Goal: Task Accomplishment & Management: Complete application form

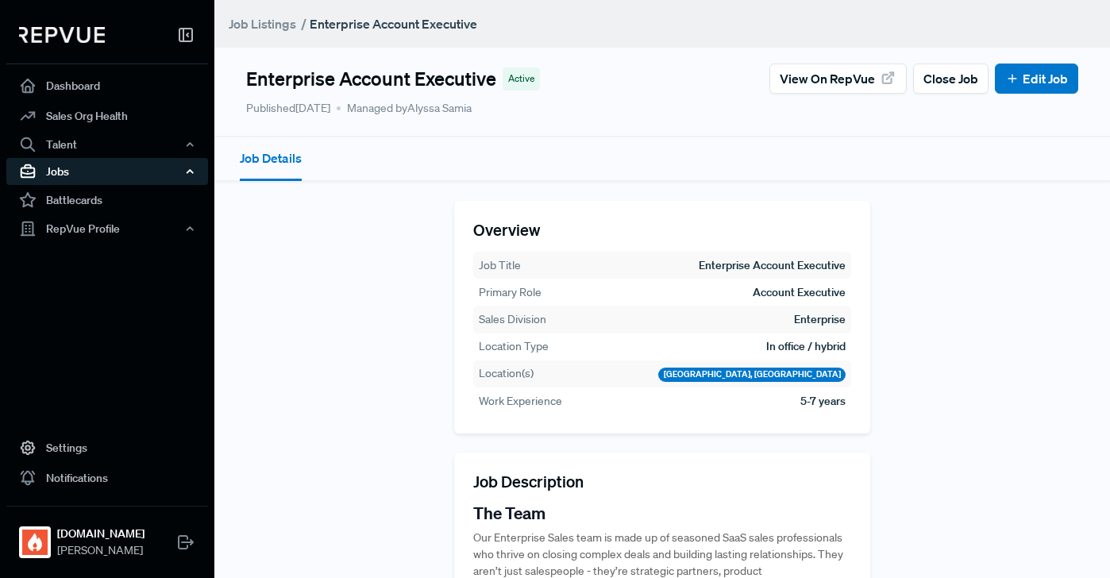
click at [117, 170] on div "Jobs" at bounding box center [107, 171] width 202 height 27
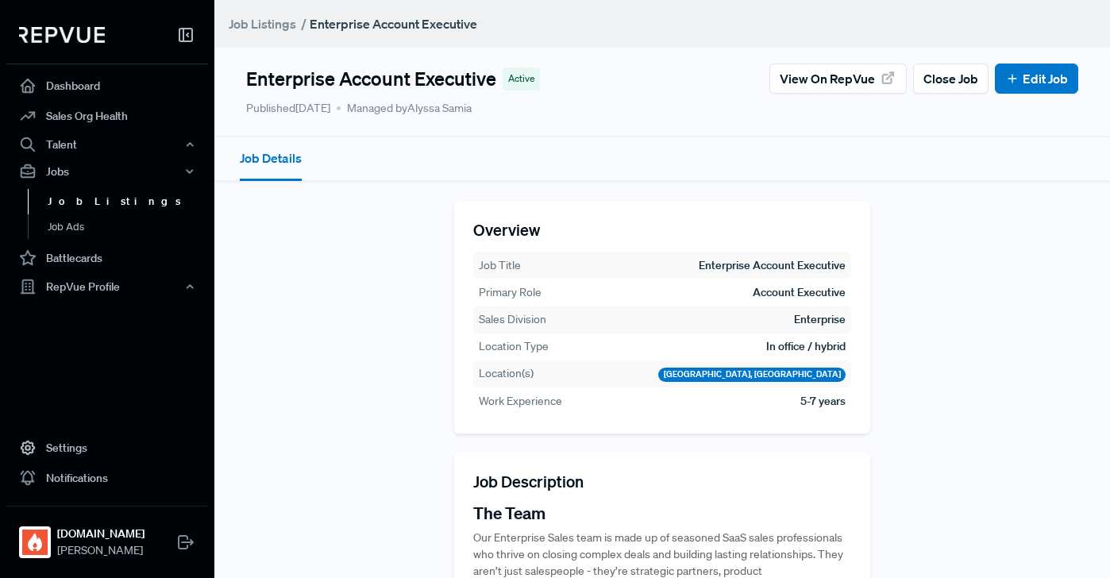
click at [110, 195] on link "Job Listings" at bounding box center [129, 201] width 202 height 25
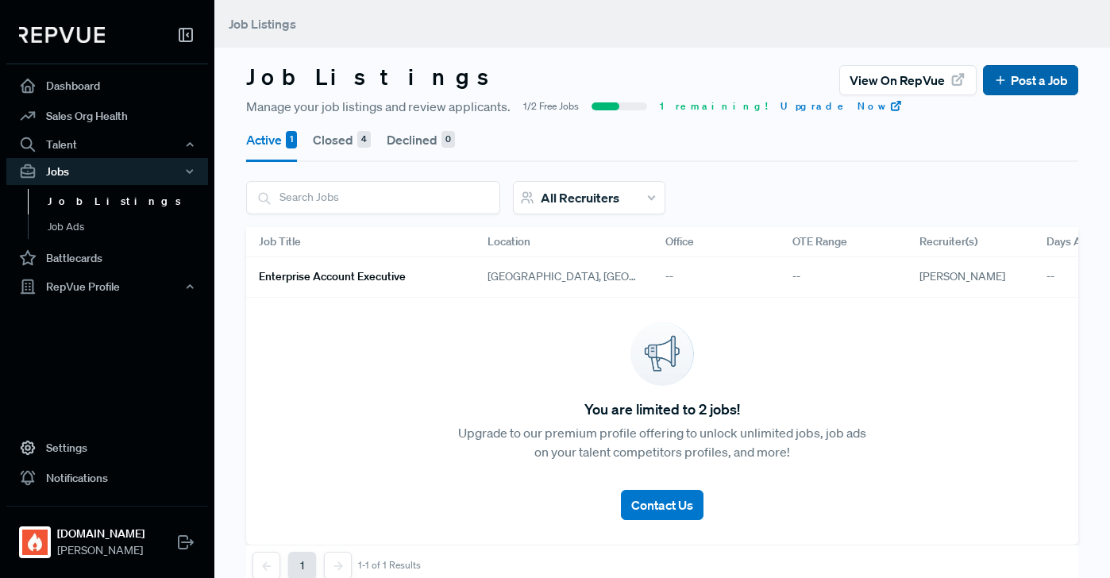
click at [1021, 78] on link "Post a Job" at bounding box center [1030, 80] width 75 height 19
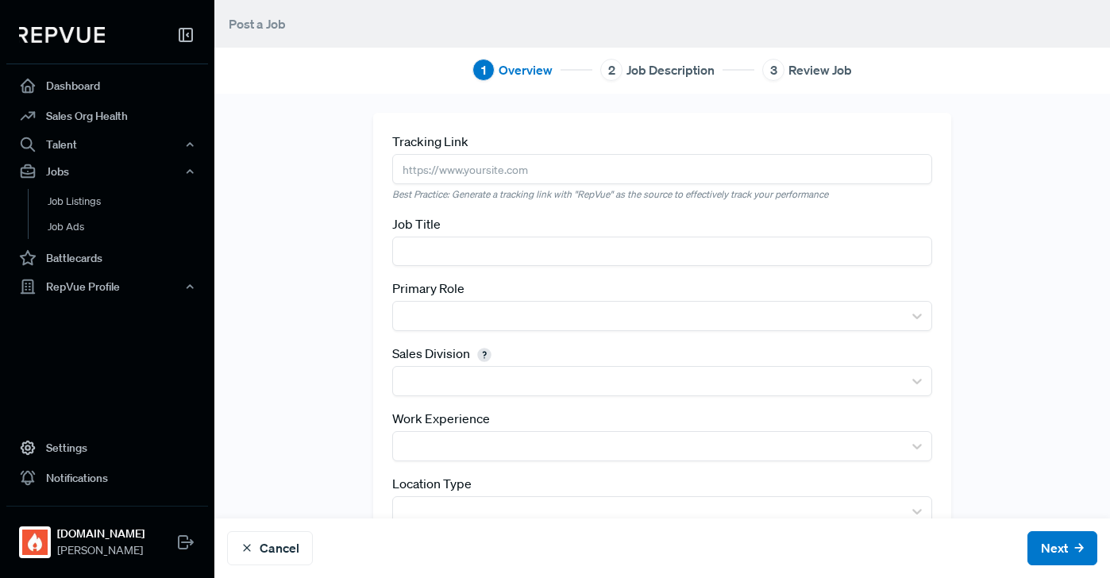
click at [460, 174] on input "text" at bounding box center [662, 168] width 540 height 29
click at [439, 167] on input "text" at bounding box center [662, 168] width 540 height 29
paste input "[URL][DOMAIN_NAME]"
paste input "ae-"
type input "[URL][DOMAIN_NAME]"
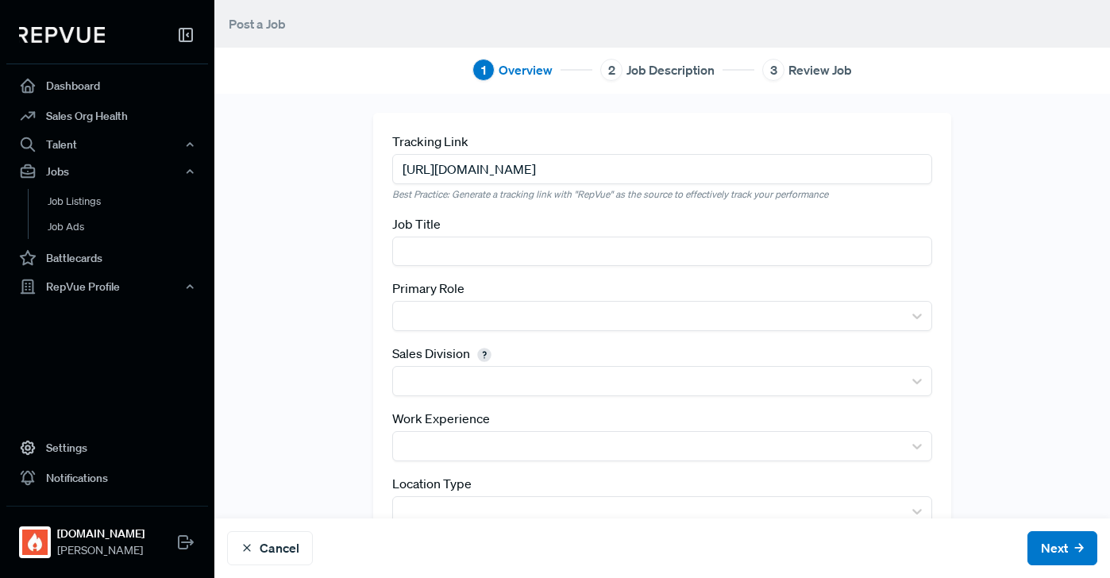
click at [526, 251] on input "text" at bounding box center [662, 251] width 540 height 29
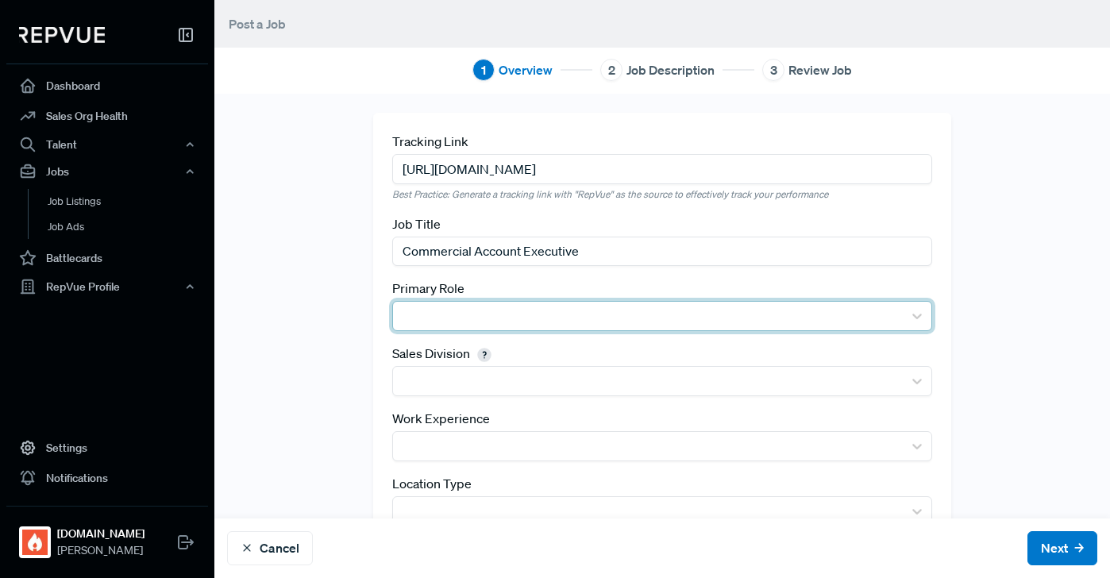
type input "Commercial Account Executive"
click at [482, 318] on div at bounding box center [648, 316] width 494 height 22
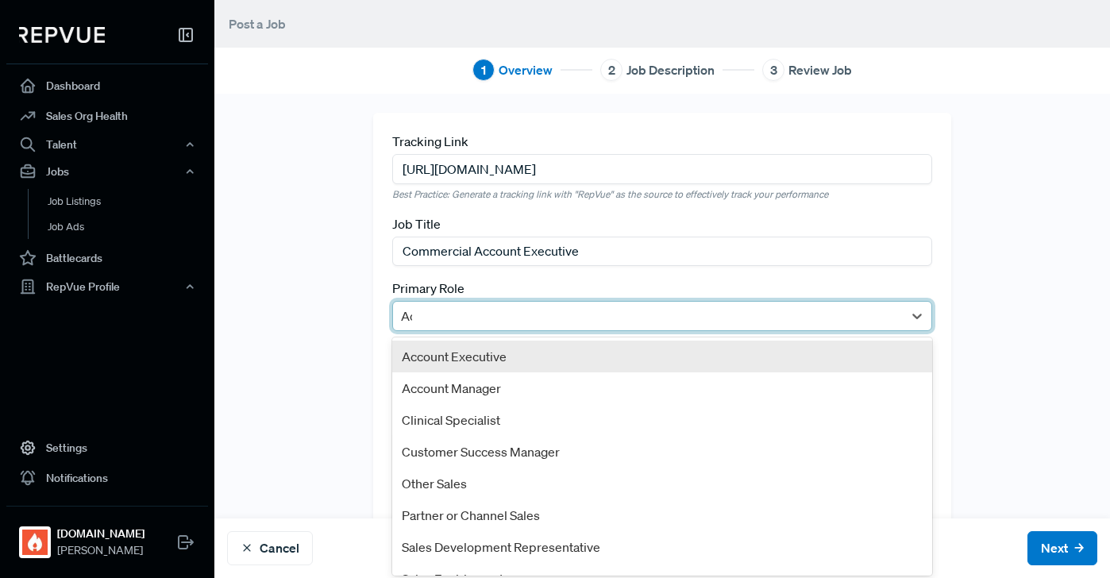
type input "Acc"
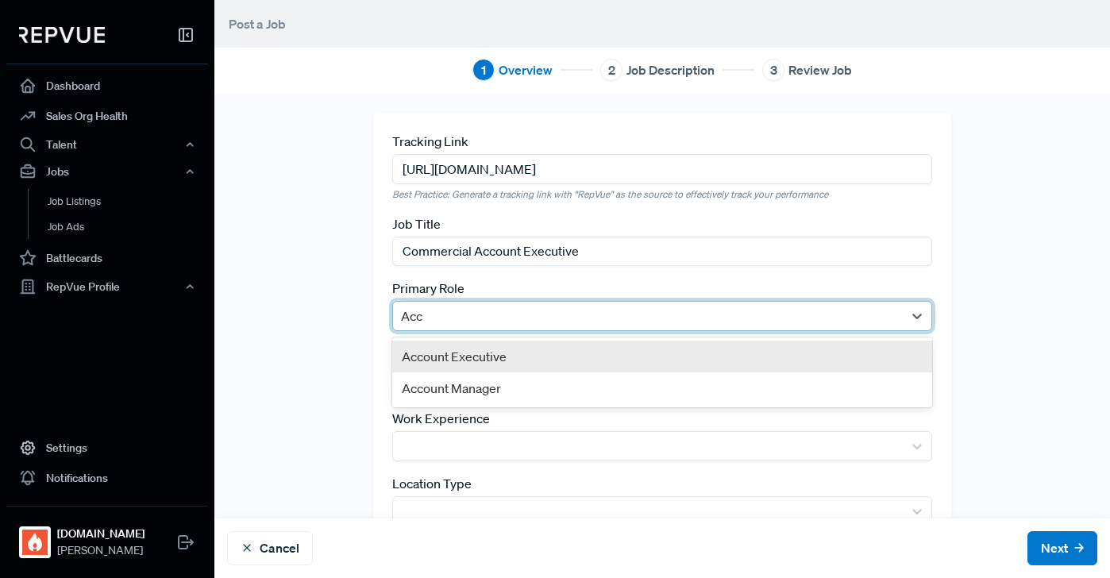
click at [481, 356] on div "Account Executive" at bounding box center [662, 357] width 540 height 32
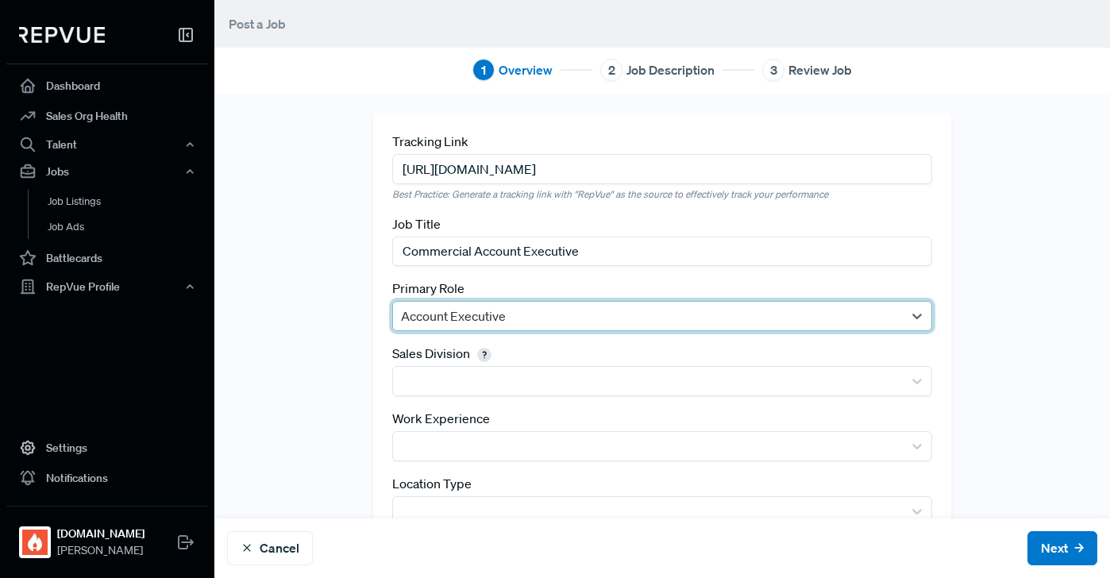
scroll to position [45, 0]
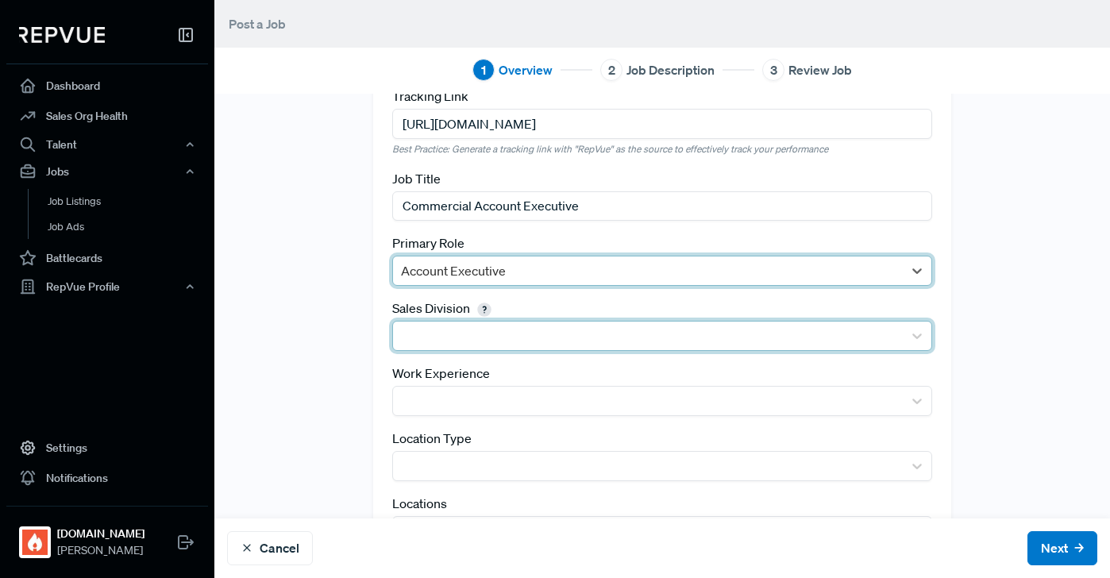
click at [536, 341] on div at bounding box center [648, 336] width 494 height 22
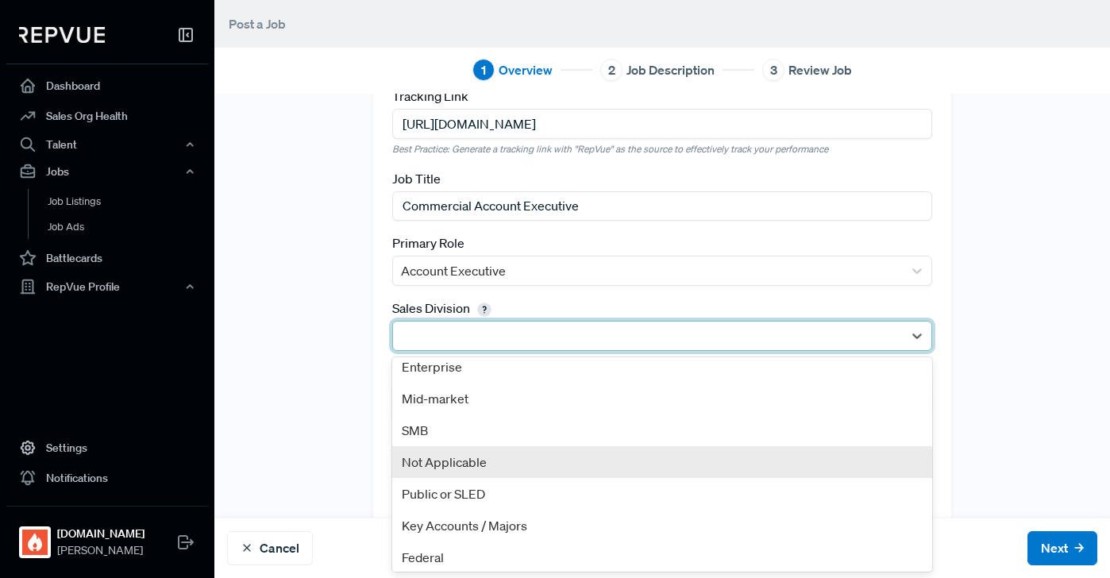
scroll to position [6, 0]
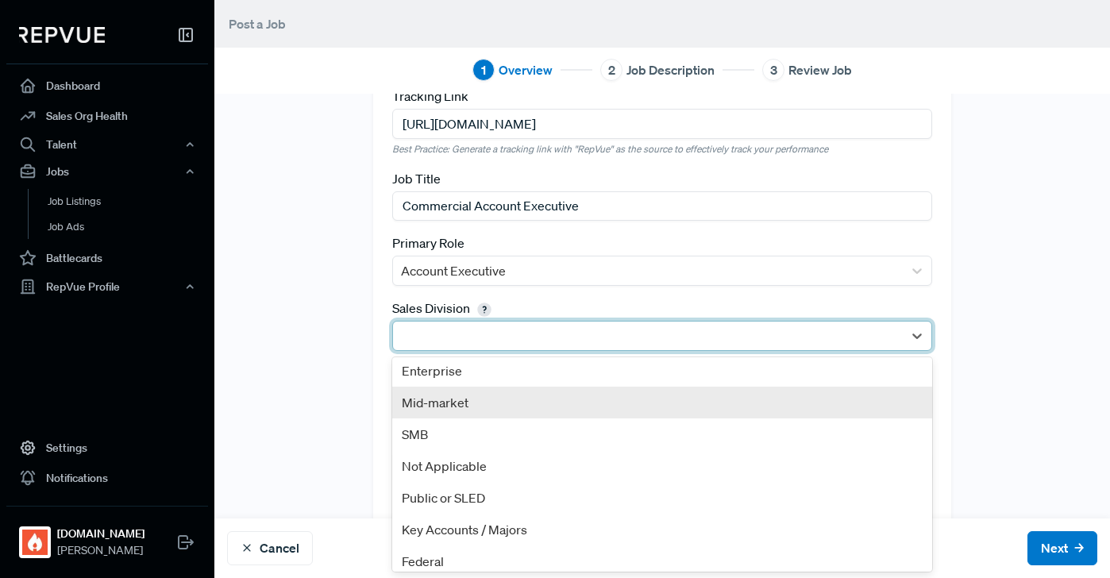
click at [527, 408] on div "Mid-market" at bounding box center [662, 403] width 540 height 32
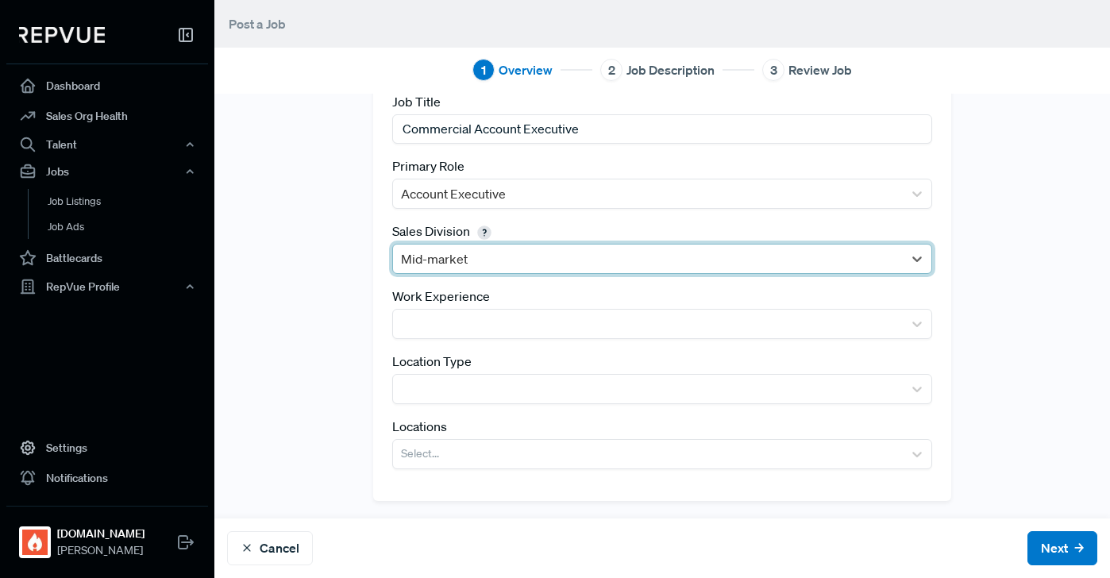
scroll to position [124, 0]
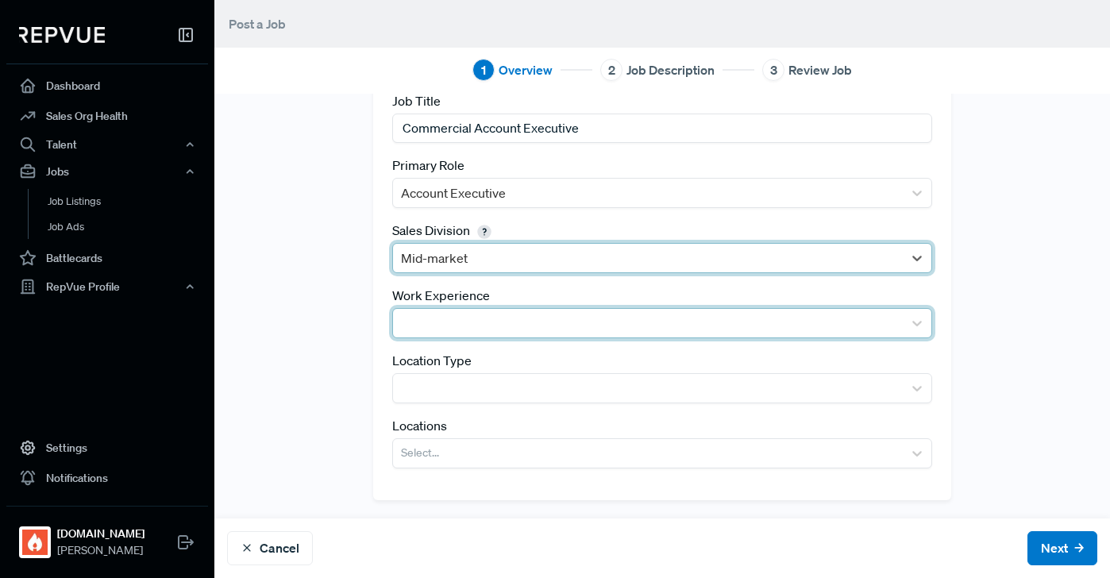
click at [434, 315] on div at bounding box center [648, 323] width 494 height 22
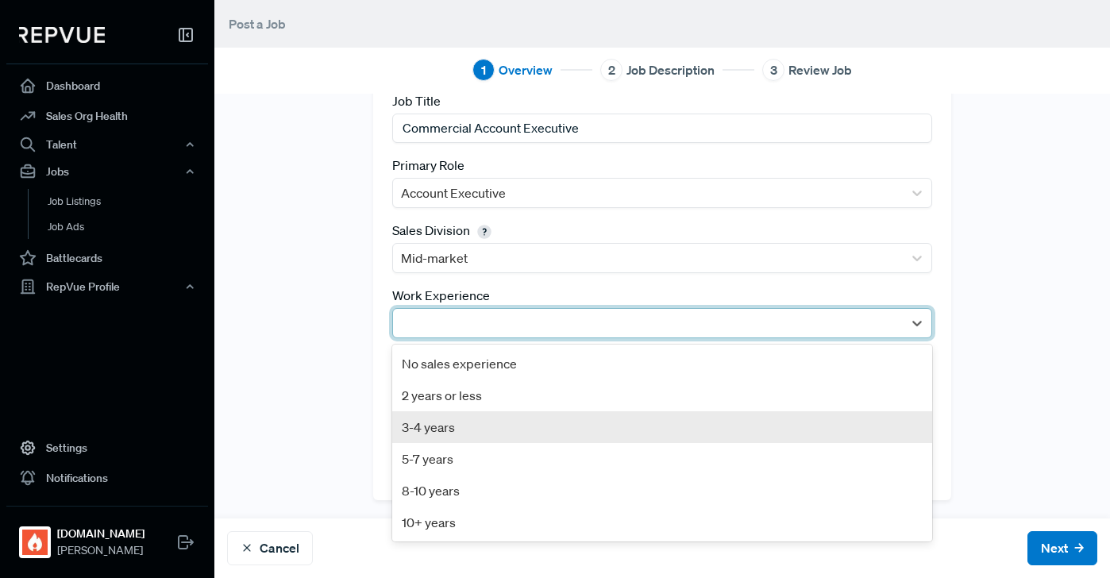
click at [460, 430] on div "3-4 years" at bounding box center [662, 427] width 540 height 32
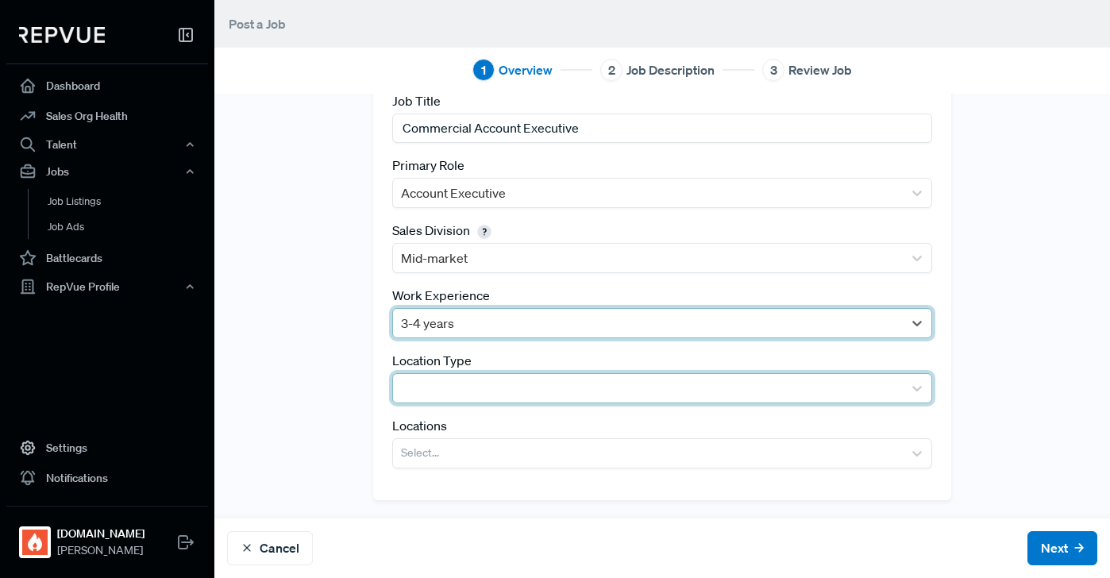
click at [434, 373] on div at bounding box center [662, 388] width 540 height 30
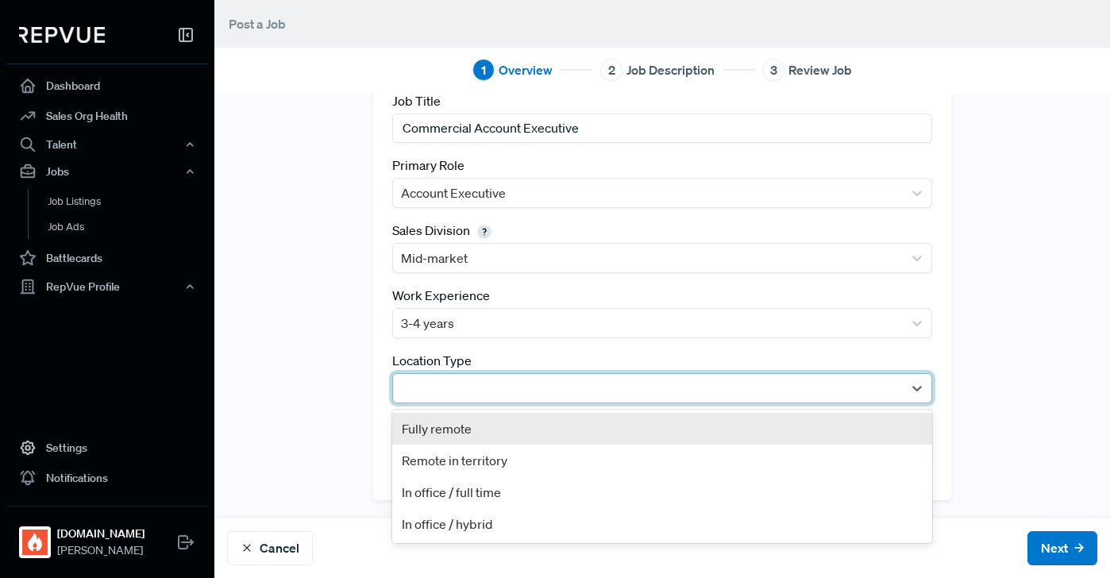
click at [434, 375] on div at bounding box center [648, 388] width 510 height 29
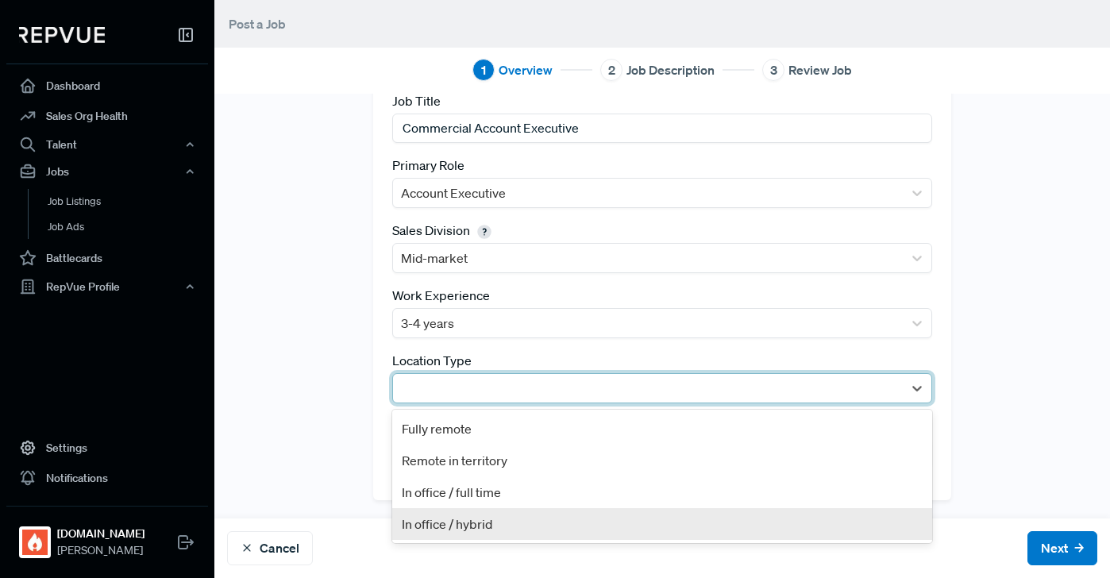
click at [441, 523] on div "In office / hybrid" at bounding box center [662, 524] width 540 height 32
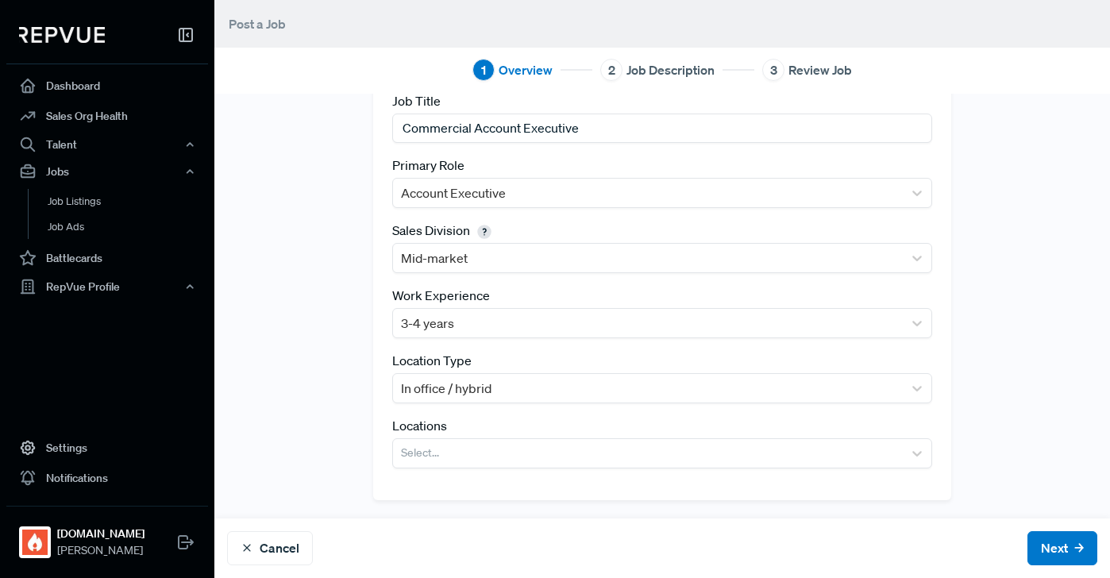
click at [474, 435] on div "Locations Select..." at bounding box center [662, 442] width 540 height 52
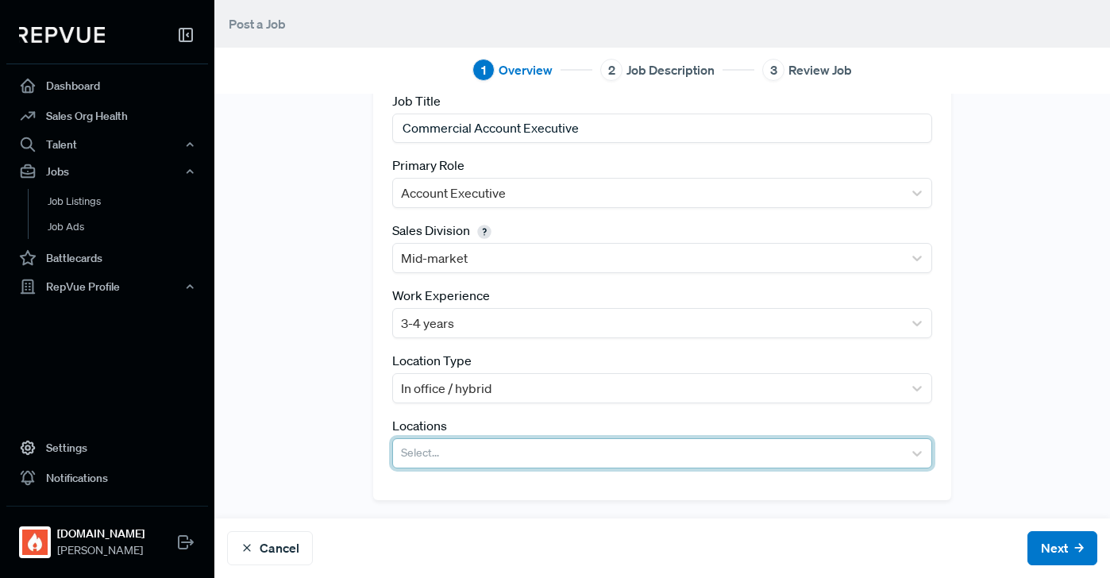
click at [465, 450] on div at bounding box center [648, 453] width 494 height 22
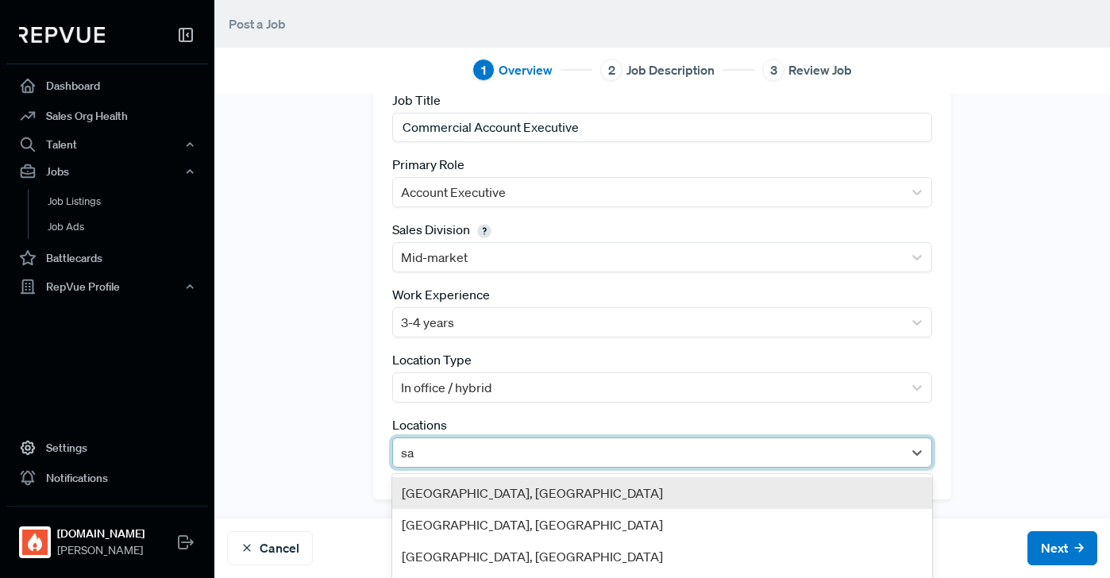
type input "san"
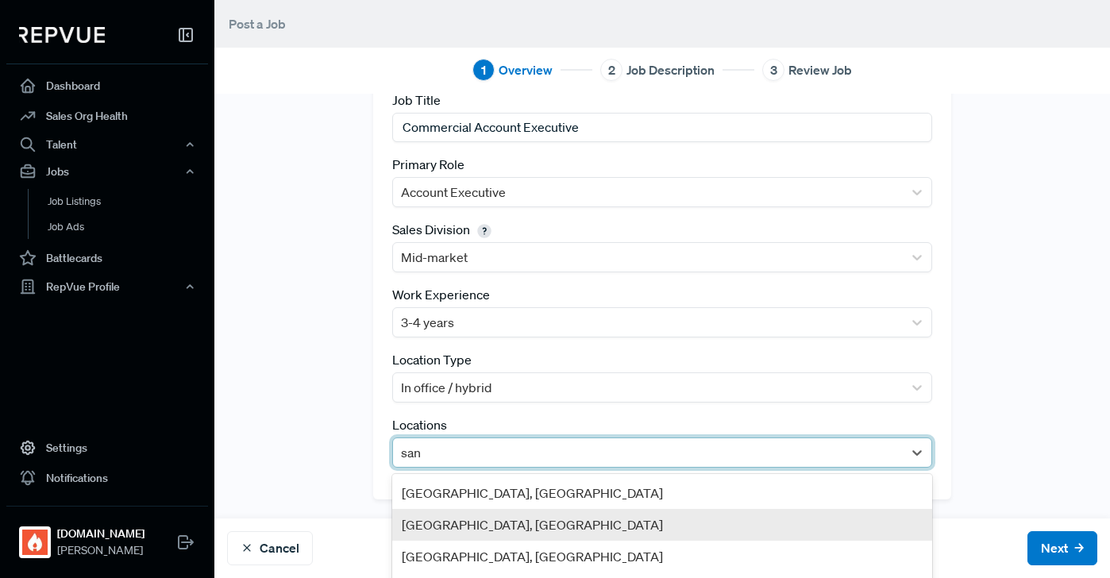
click at [461, 530] on div "[GEOGRAPHIC_DATA], [GEOGRAPHIC_DATA]" at bounding box center [662, 525] width 540 height 32
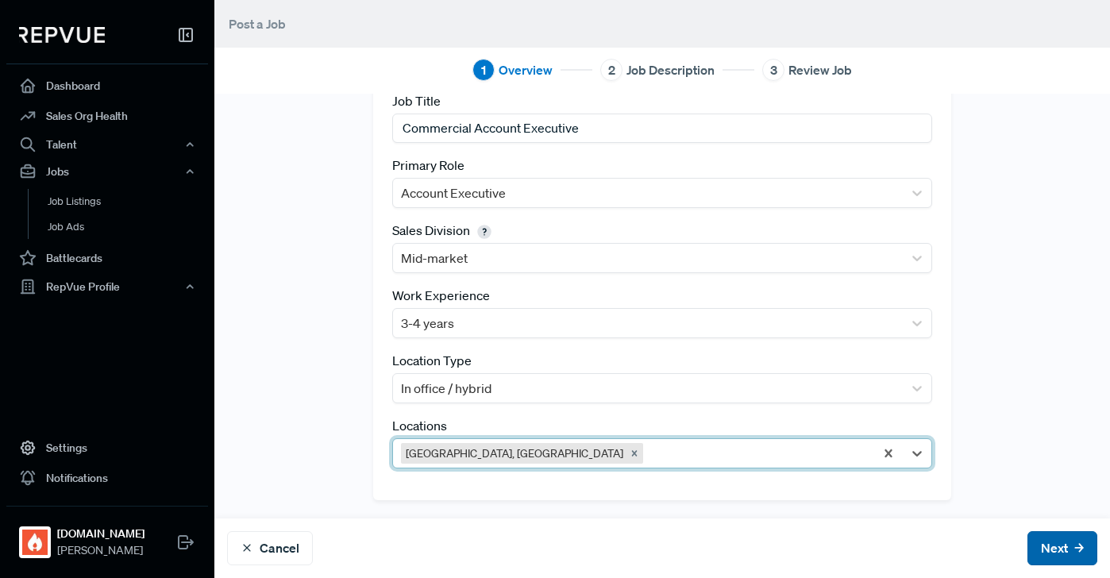
click at [1065, 560] on button "Next" at bounding box center [1062, 548] width 70 height 34
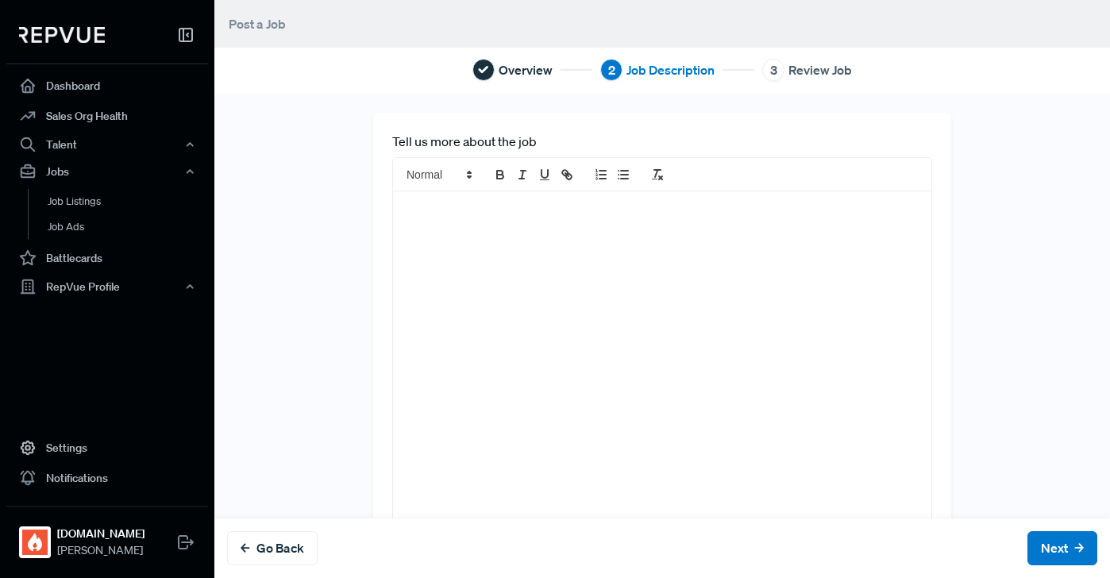
click at [501, 289] on div at bounding box center [662, 373] width 538 height 364
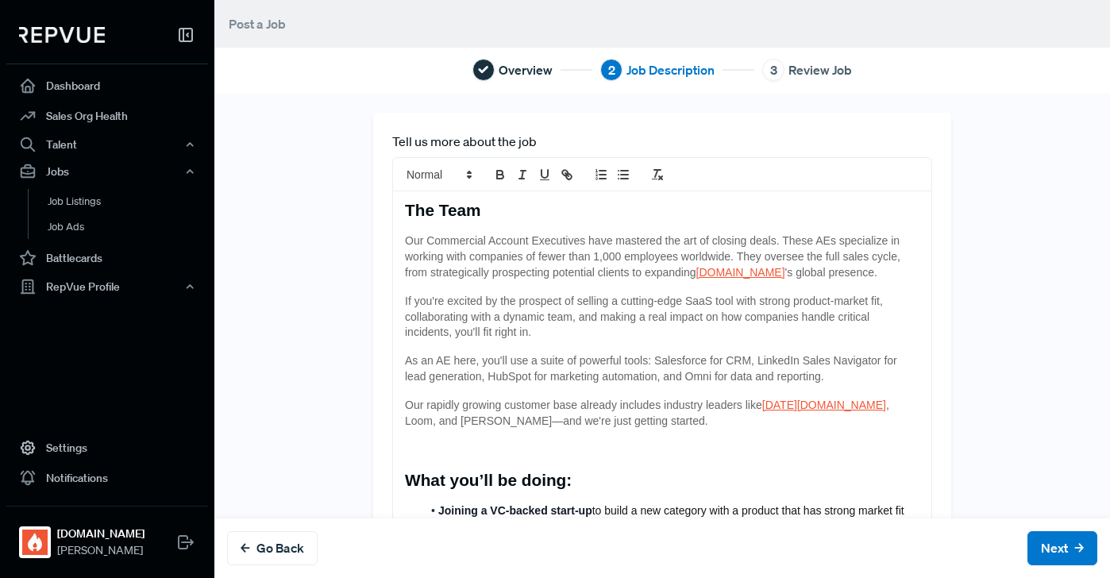
click at [463, 446] on p at bounding box center [662, 450] width 514 height 16
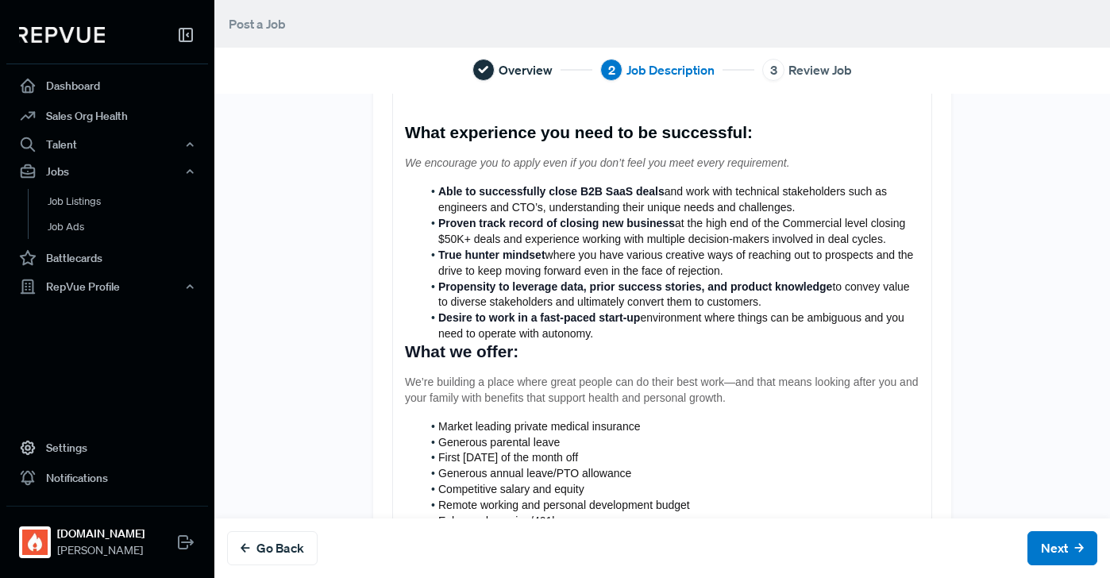
scroll to position [613, 0]
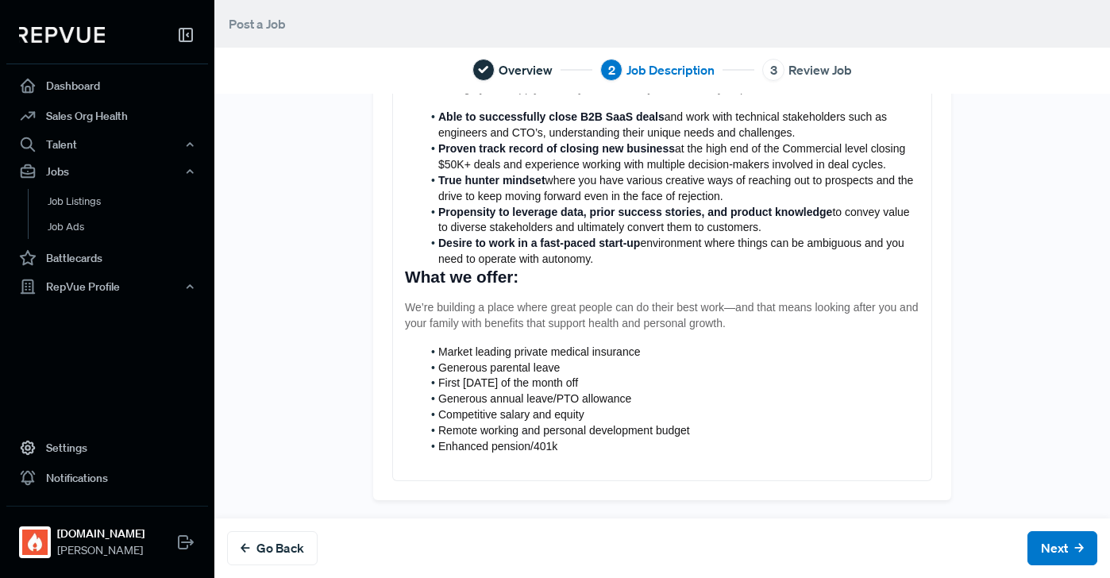
click at [403, 277] on div "The Team Our Commercial Account Executives have mastered the art of closing dea…" at bounding box center [662, 29] width 538 height 901
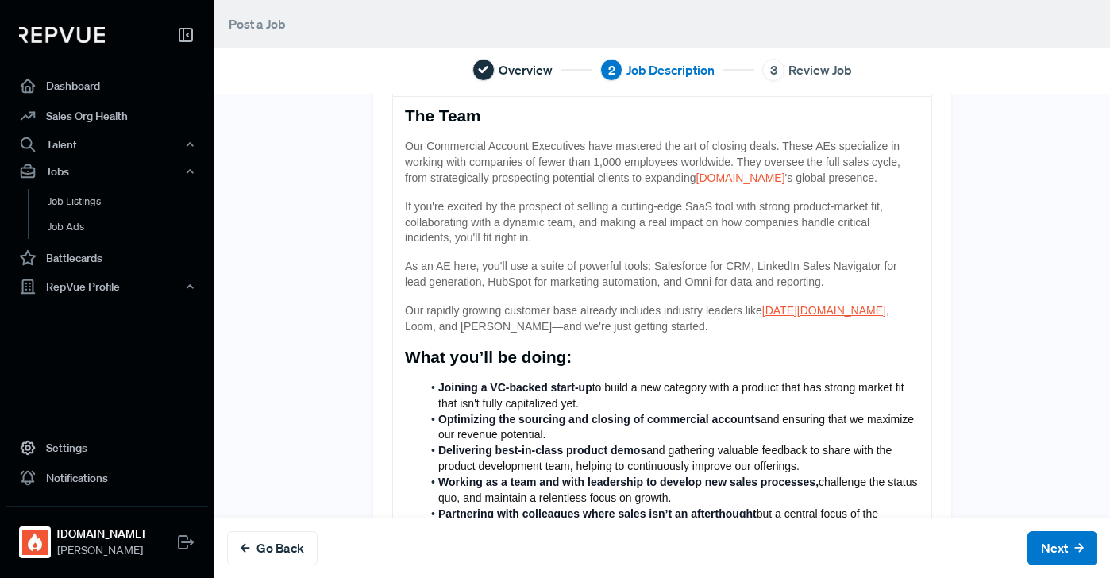
scroll to position [99, 0]
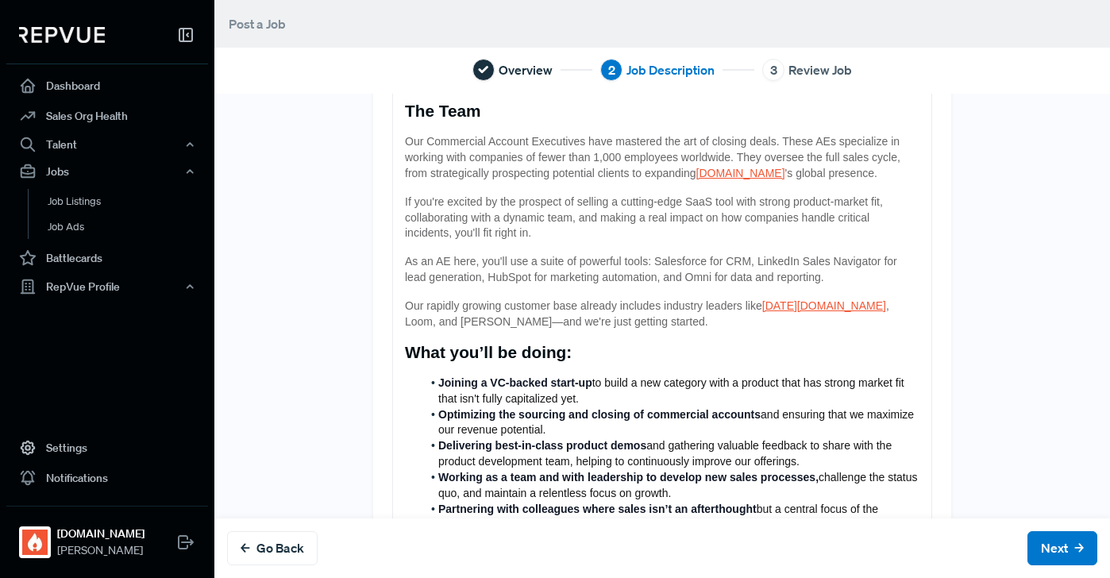
click at [407, 356] on strong "What you’ll be doing:" at bounding box center [488, 352] width 167 height 18
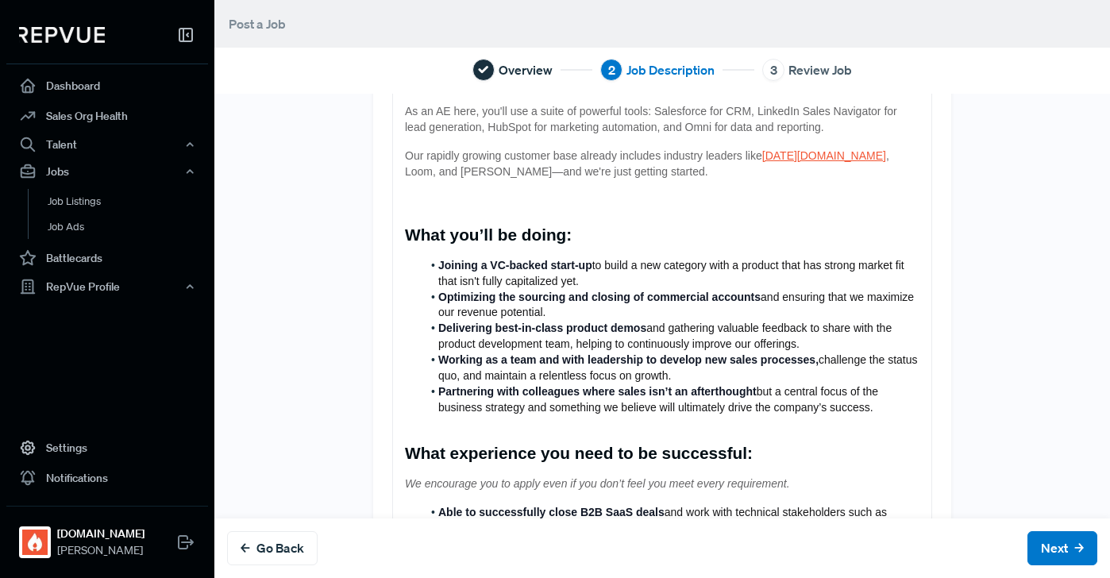
scroll to position [0, 0]
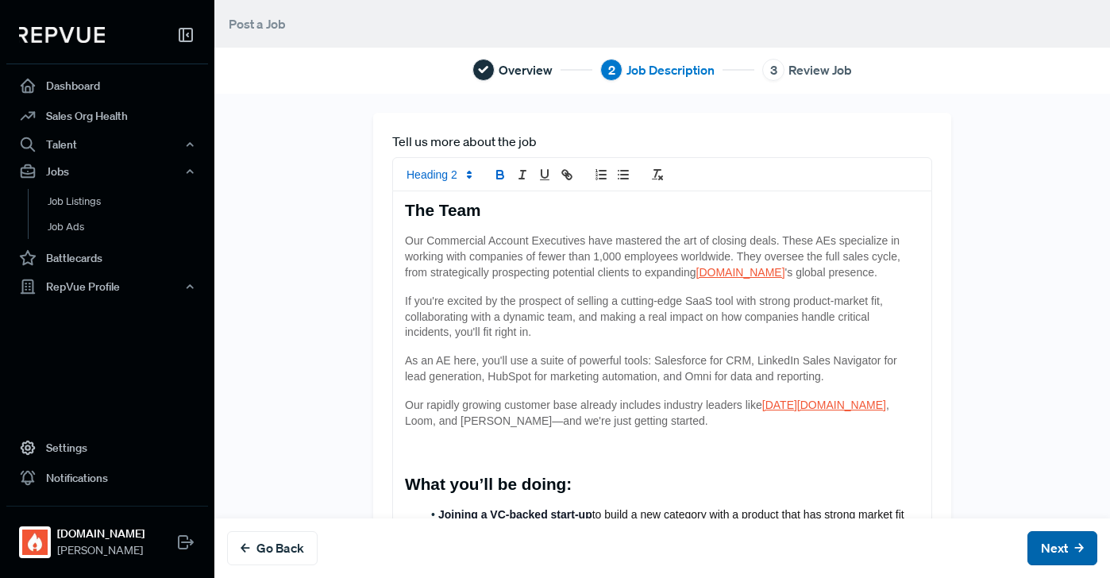
click at [1093, 556] on button "Next" at bounding box center [1062, 548] width 70 height 34
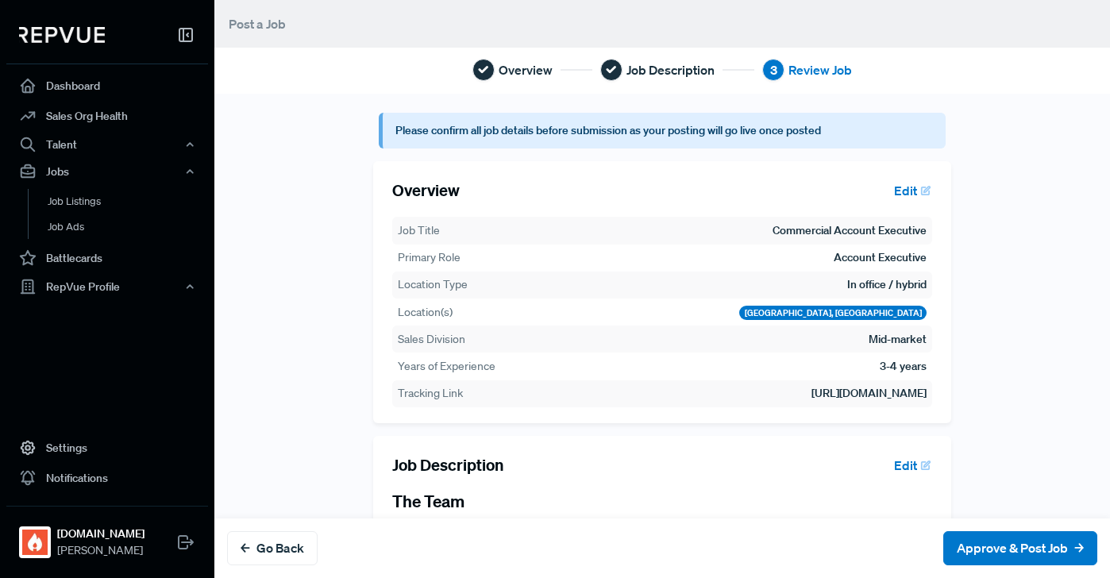
click at [1008, 565] on div "Go Back Approve & Post Job" at bounding box center [661, 548] width 895 height 60
click at [999, 546] on button "Approve & Post Job" at bounding box center [1020, 548] width 154 height 34
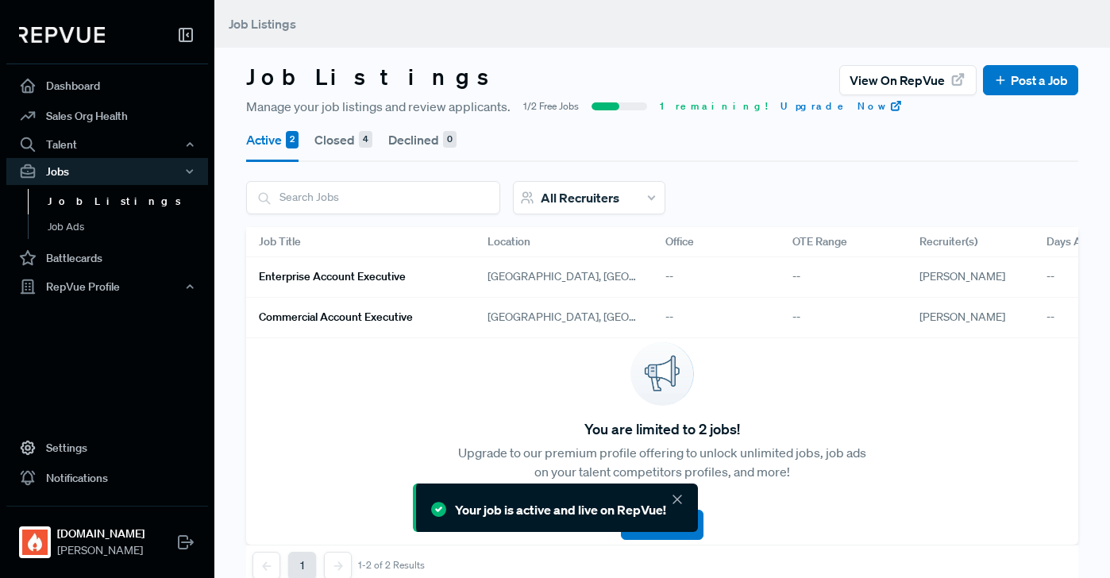
click at [399, 325] on link "Commercial Account Executive" at bounding box center [354, 317] width 191 height 27
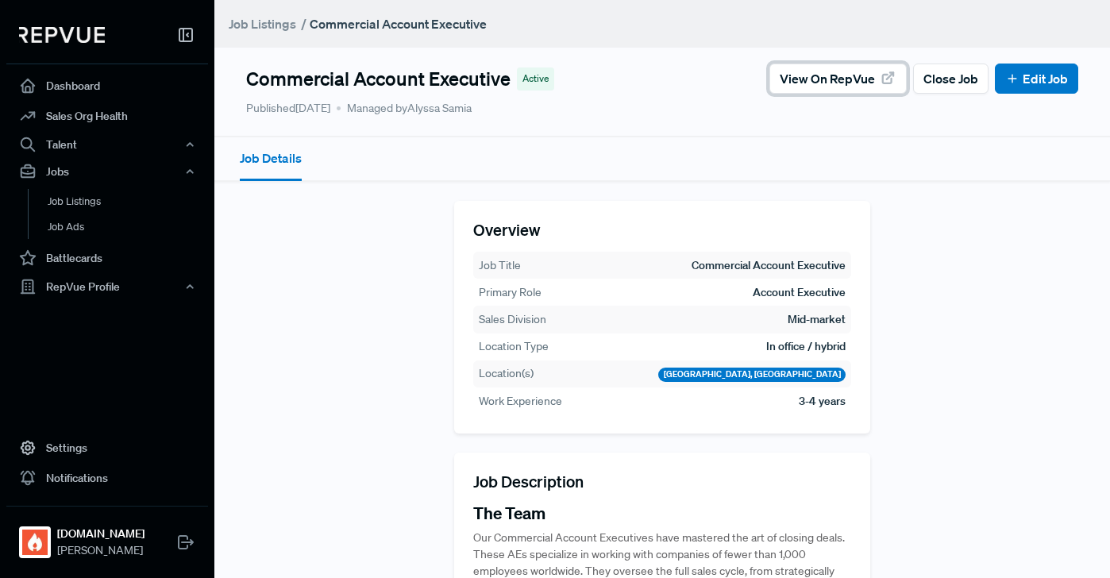
click at [831, 87] on span "View on RepVue" at bounding box center [827, 78] width 95 height 19
